Goal: Information Seeking & Learning: Compare options

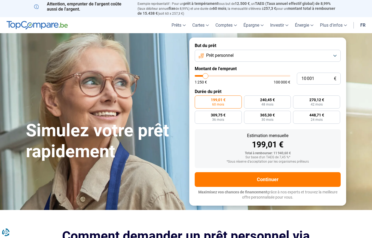
type input "14 250"
type input "14250"
type input "14 750"
type input "14750"
type input "15 500"
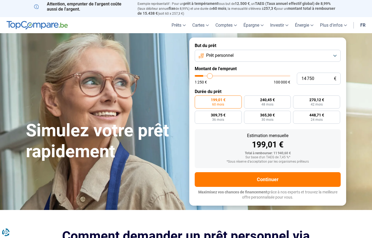
type input "15500"
type input "15 750"
type input "15750"
type input "16 750"
type input "16750"
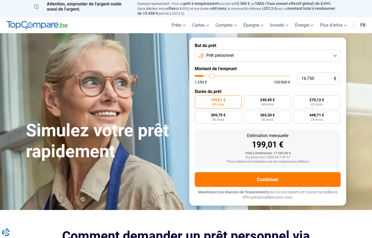
type input "17 250"
type input "17250"
type input "17 750"
type input "17750"
type input "18 500"
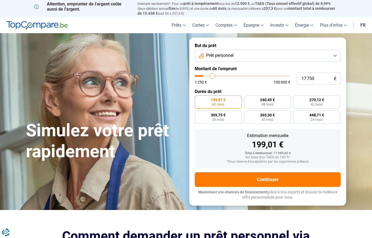
type input "18500"
type input "19 000"
type input "19000"
type input "19 500"
type input "19500"
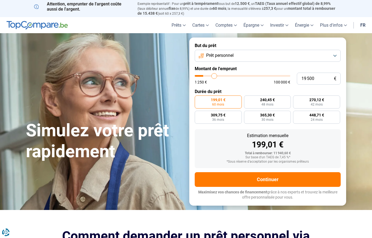
type input "20 500"
type input "20500"
type input "20 750"
type input "20750"
type input "21 500"
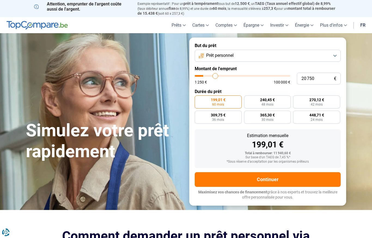
type input "21500"
type input "22 000"
type input "22000"
type input "22 500"
type input "22500"
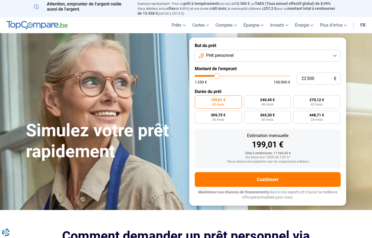
type input "23 000"
type input "23000"
type input "23 500"
type input "23500"
type input "24 000"
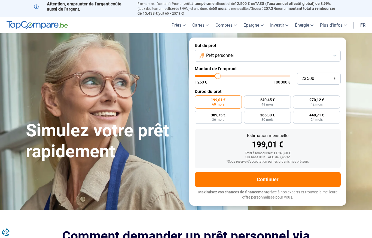
type input "24000"
type input "24 500"
type input "24500"
type input "25 000"
type input "25000"
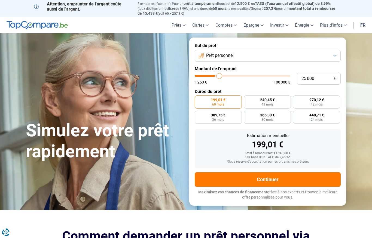
type input "25 250"
type input "25250"
type input "26 000"
type input "26000"
type input "26 250"
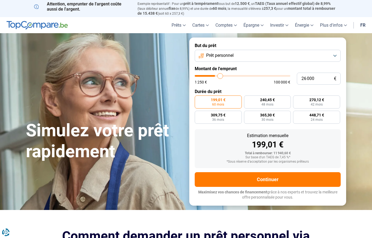
type input "26250"
type input "26 500"
type input "26500"
type input "27 000"
type input "27000"
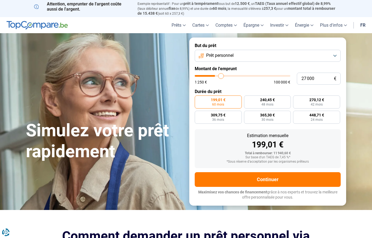
type input "27 500"
type input "27500"
type input "27 750"
type input "27750"
type input "28 000"
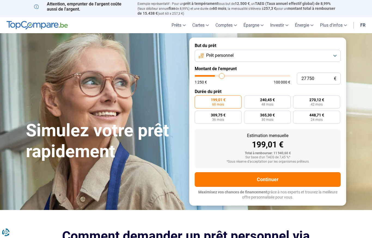
type input "28000"
type input "28 250"
type input "28250"
type input "28 500"
type input "28500"
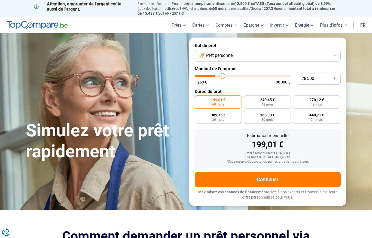
type input "29 000"
type input "29000"
type input "29 250"
type input "29250"
type input "29 500"
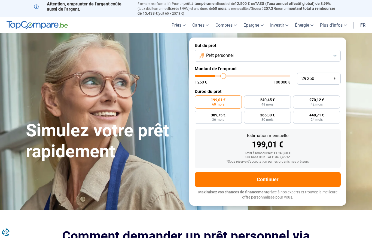
type input "29500"
type input "29 750"
type input "29750"
type input "30 000"
type input "30000"
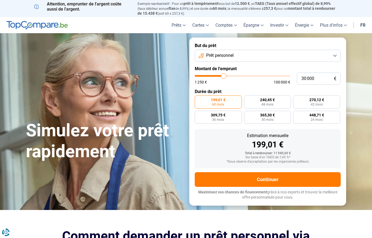
type input "30 500"
type input "30500"
type input "30 750"
type input "30750"
type input "31 000"
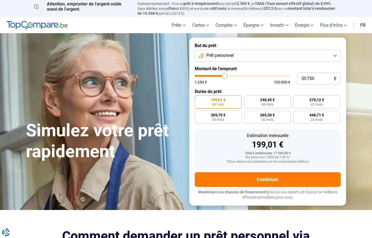
type input "31000"
type input "31 250"
type input "31250"
type input "31 500"
type input "31500"
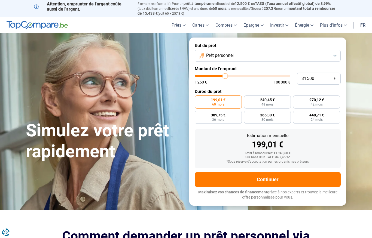
type input "32 000"
type input "32000"
type input "32 250"
type input "32250"
type input "32 500"
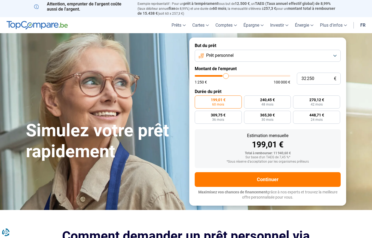
type input "32500"
type input "32 750"
type input "32750"
type input "33 000"
type input "33000"
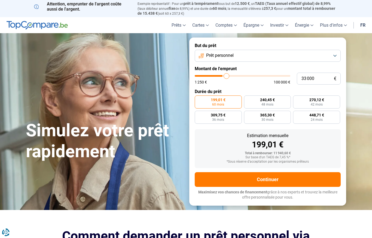
type input "33 500"
type input "33500"
type input "33 750"
type input "33750"
type input "34 000"
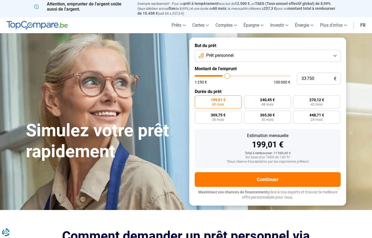
type input "34000"
type input "34 250"
type input "34250"
type input "34 500"
type input "34500"
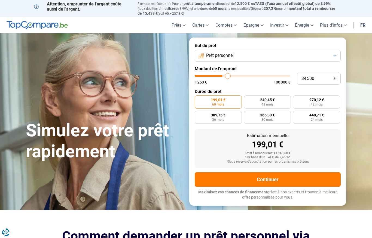
type input "35 000"
type input "35000"
type input "35 250"
type input "35250"
type input "35 500"
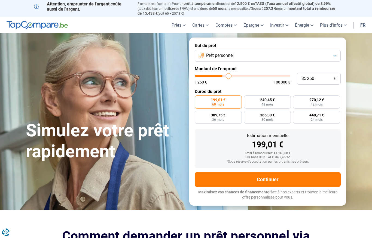
type input "35500"
type input "35 750"
type input "35750"
type input "36 000"
type input "36000"
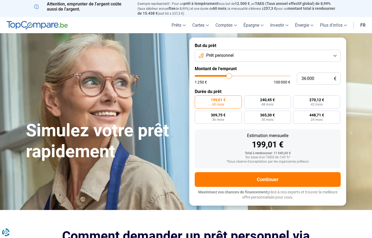
type input "36 500"
type input "36500"
type input "36 750"
type input "36750"
type input "36 500"
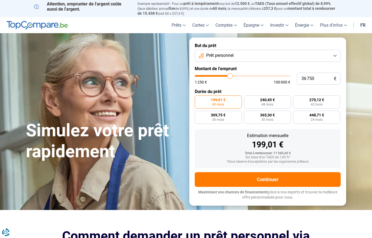
type input "36500"
type input "35 750"
type input "35750"
type input "35 500"
type input "35500"
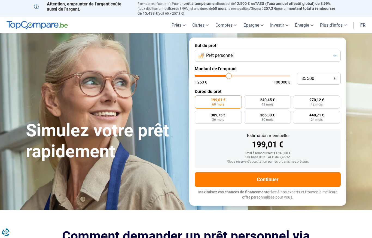
type input "35 000"
type input "35000"
type input "34 250"
type input "34250"
type input "33 500"
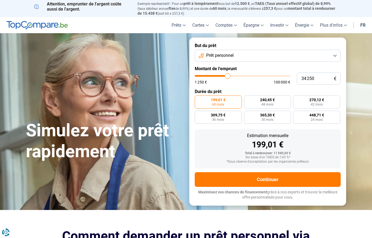
type input "33500"
type input "32 500"
type input "32500"
type input "31 500"
type input "31500"
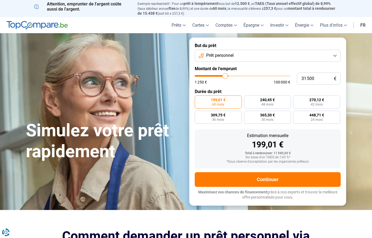
type input "30 500"
type input "30500"
type input "29 250"
type input "29250"
type input "28 000"
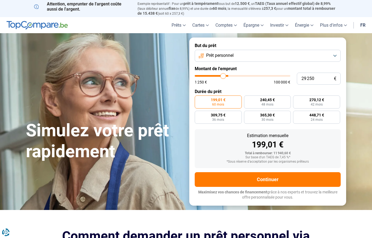
type input "28000"
type input "26 750"
type input "26750"
type input "26 000"
type input "26000"
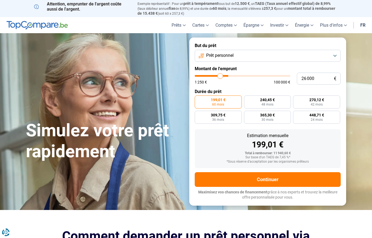
type input "24 750"
type input "24750"
type input "23 500"
type input "23500"
type input "22 250"
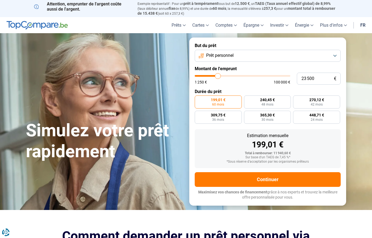
type input "22250"
type input "21 500"
type input "21500"
type input "20 250"
type input "20250"
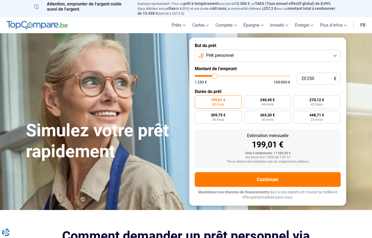
type input "19 500"
type input "19500"
type input "18 750"
type input "18750"
type input "17 750"
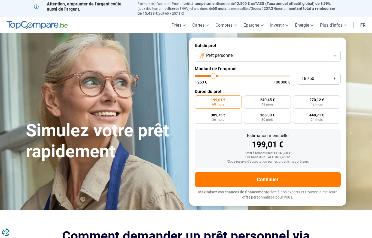
type input "17750"
type input "17 250"
type input "17250"
type input "16 250"
type input "16250"
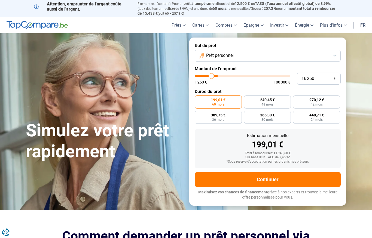
type input "15 750"
type input "15750"
type input "15 250"
type input "15250"
type input "14 500"
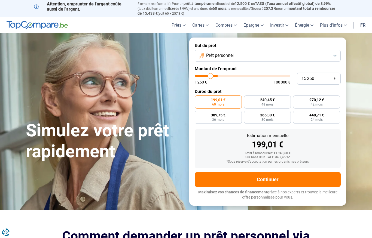
type input "14500"
type input "14 250"
type input "14250"
type input "14 000"
type input "14000"
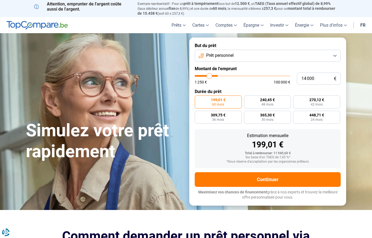
type input "13 250"
type input "13250"
type input "13 000"
type input "13000"
type input "12 500"
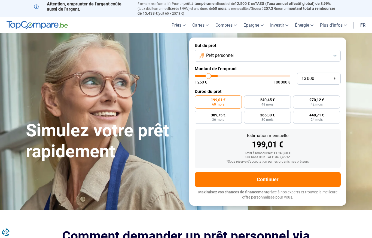
type input "12500"
type input "12 250"
type input "12250"
type input "11 750"
type input "11750"
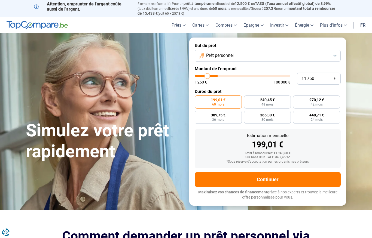
type input "11 500"
type input "11500"
type input "11 250"
type input "11250"
type input "11 000"
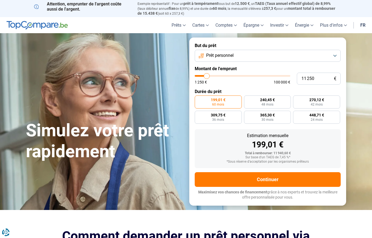
type input "11000"
type input "10 750"
type input "10750"
type input "10 250"
type input "10250"
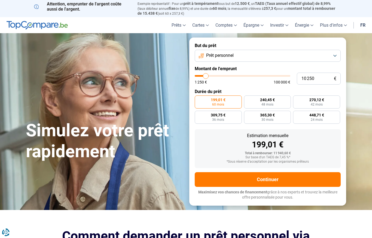
type input "10 000"
type input "10000"
type input "9 750"
type input "9750"
type input "9 500"
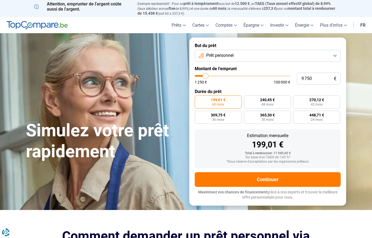
type input "9500"
type input "9 250"
type input "9250"
type input "8 750"
type input "8750"
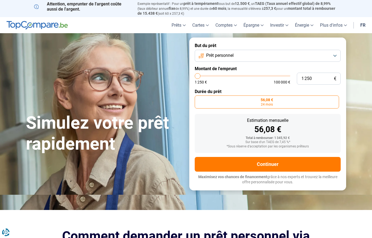
click at [301, 164] on button "Continuer" at bounding box center [268, 164] width 146 height 15
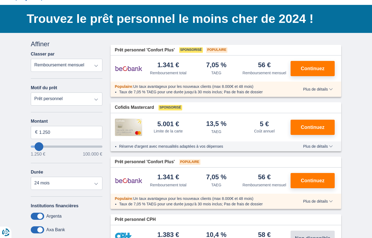
scroll to position [30, 0]
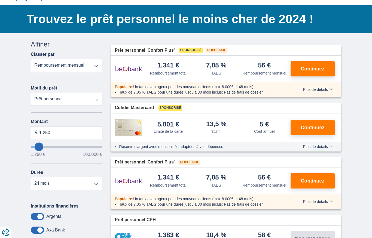
click at [315, 71] on span "Continuez" at bounding box center [313, 68] width 24 height 5
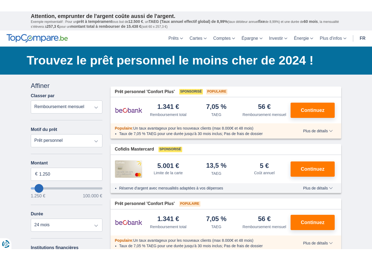
scroll to position [37, 0]
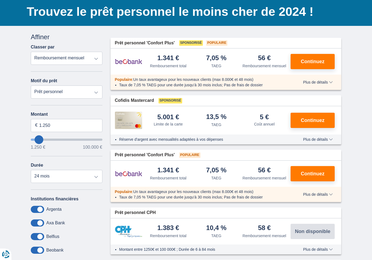
click at [315, 67] on button "Continuez" at bounding box center [312, 61] width 44 height 15
